Goal: Task Accomplishment & Management: Complete application form

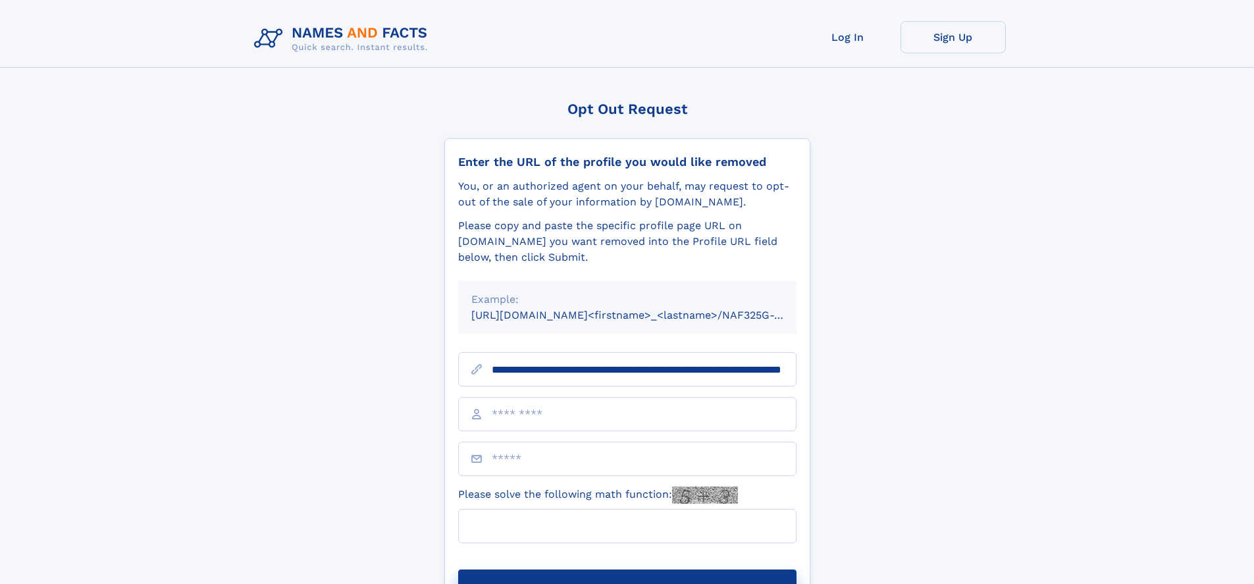
scroll to position [0, 143]
type input "**********"
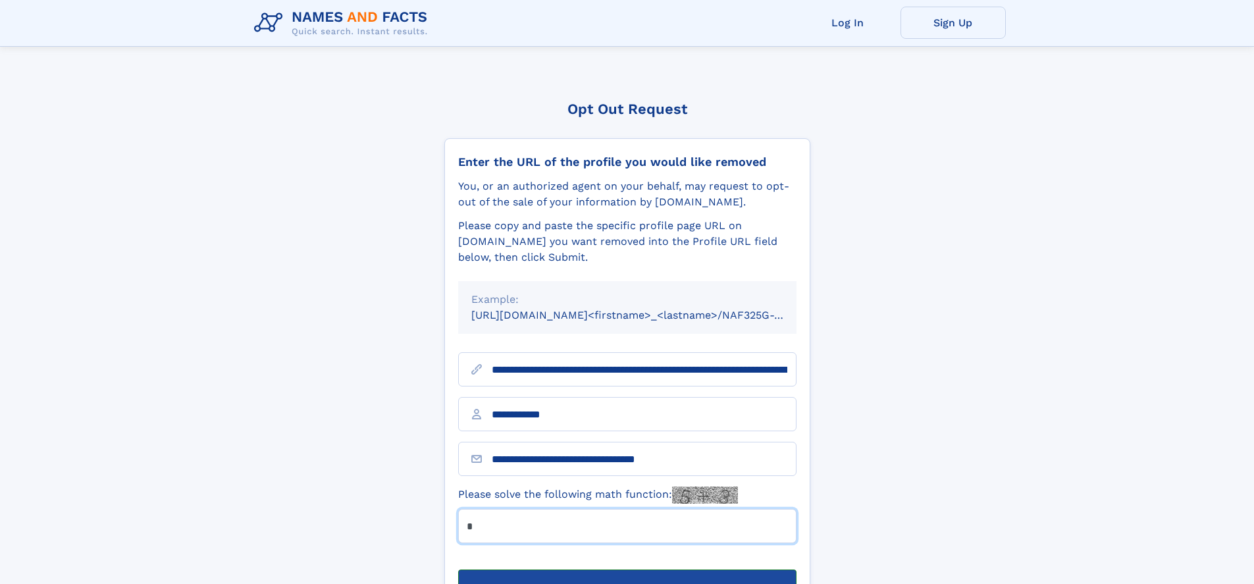
type input "*"
click at [627, 569] on button "Submit Opt Out Request" at bounding box center [627, 590] width 338 height 42
